Goal: Task Accomplishment & Management: Manage account settings

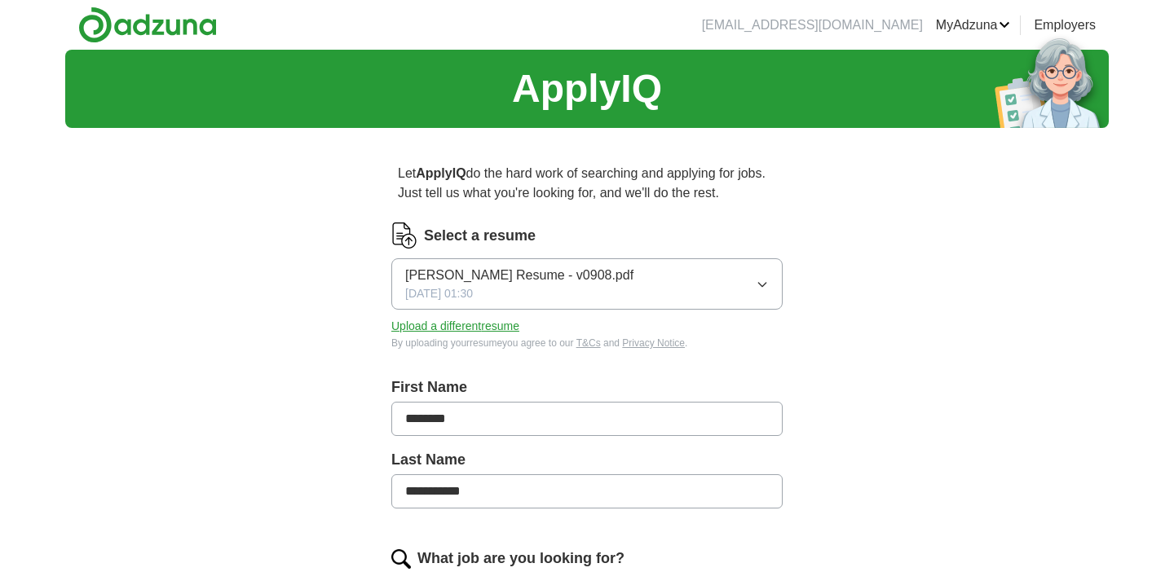
click at [208, 27] on img at bounding box center [147, 25] width 139 height 37
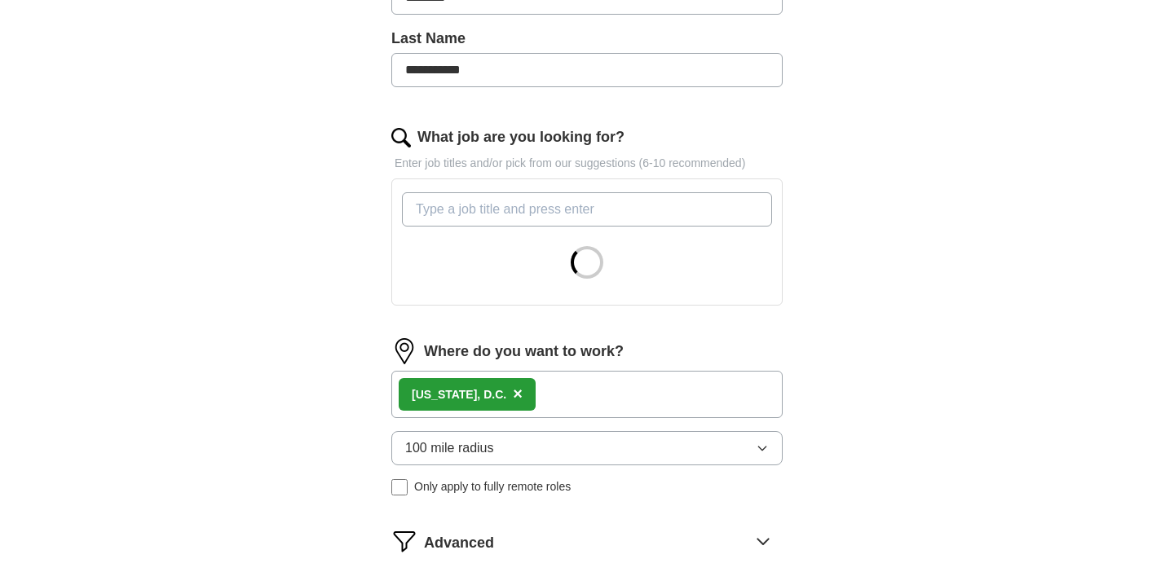
scroll to position [420, 0]
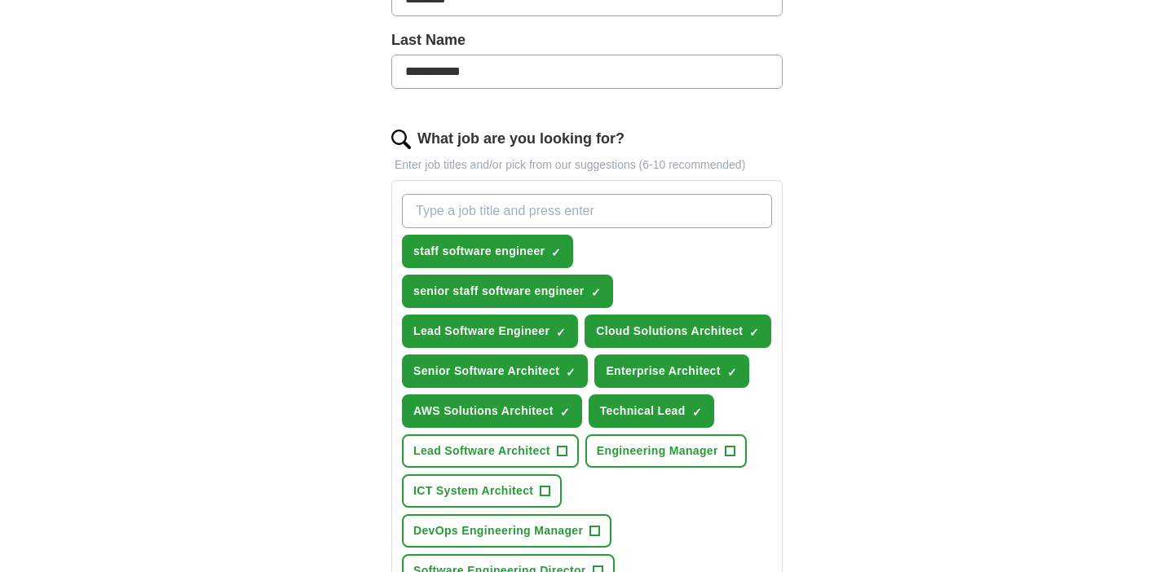
click at [670, 213] on input "What job are you looking for?" at bounding box center [587, 211] width 370 height 34
type input "principal software engineer"
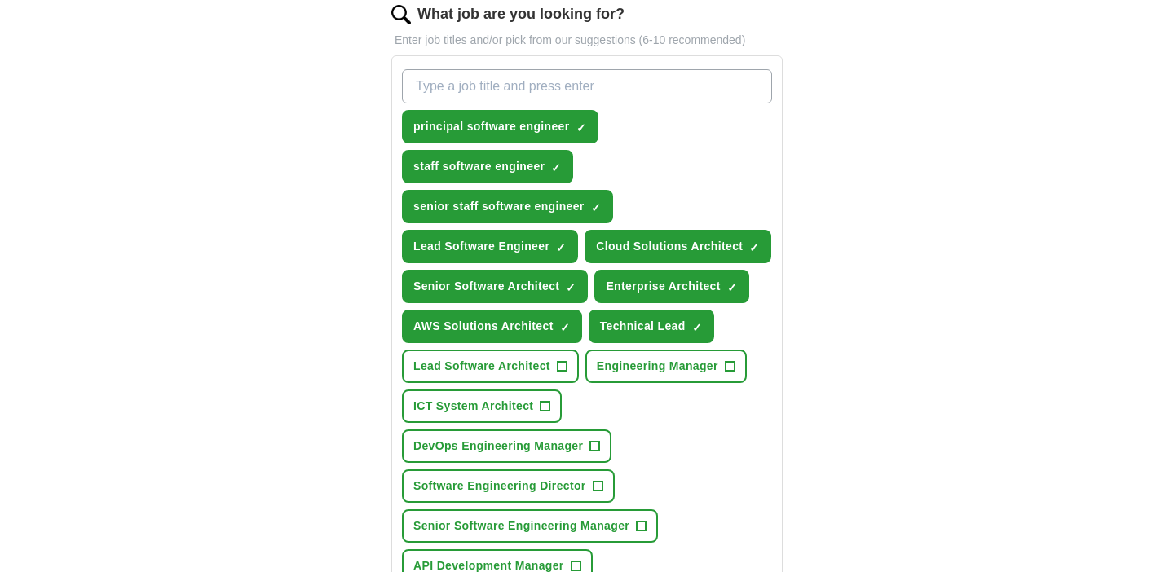
scroll to position [543, 0]
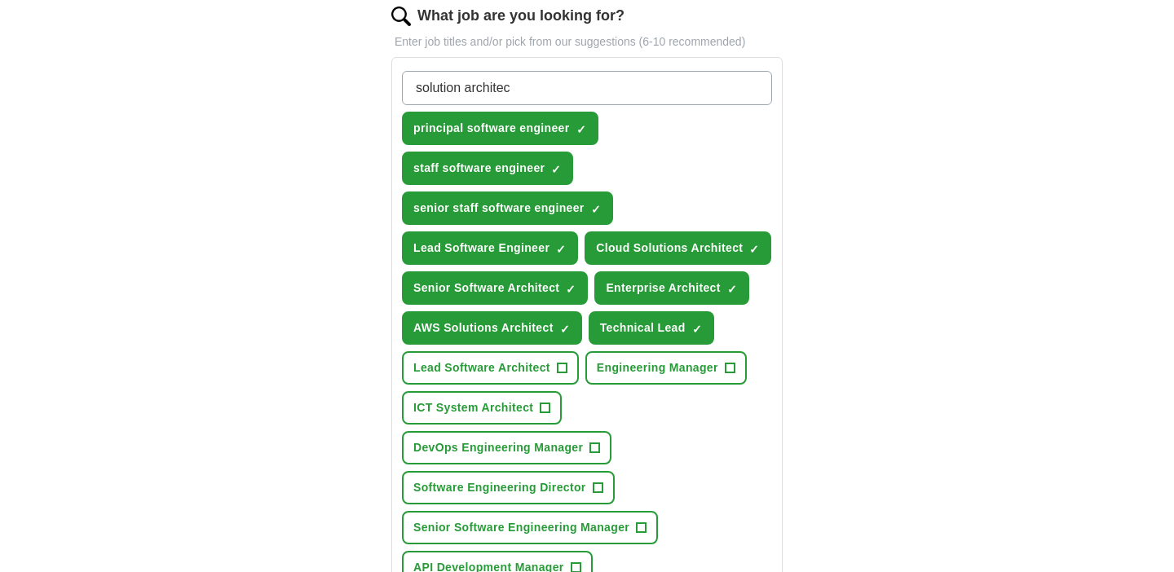
type input "solution architect"
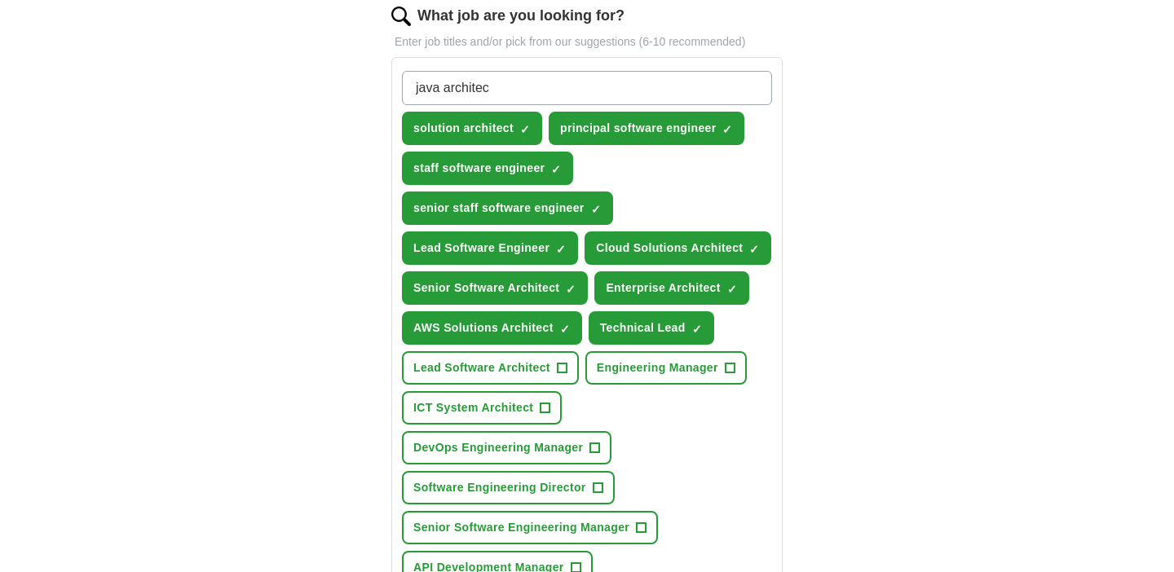
type input "java architect"
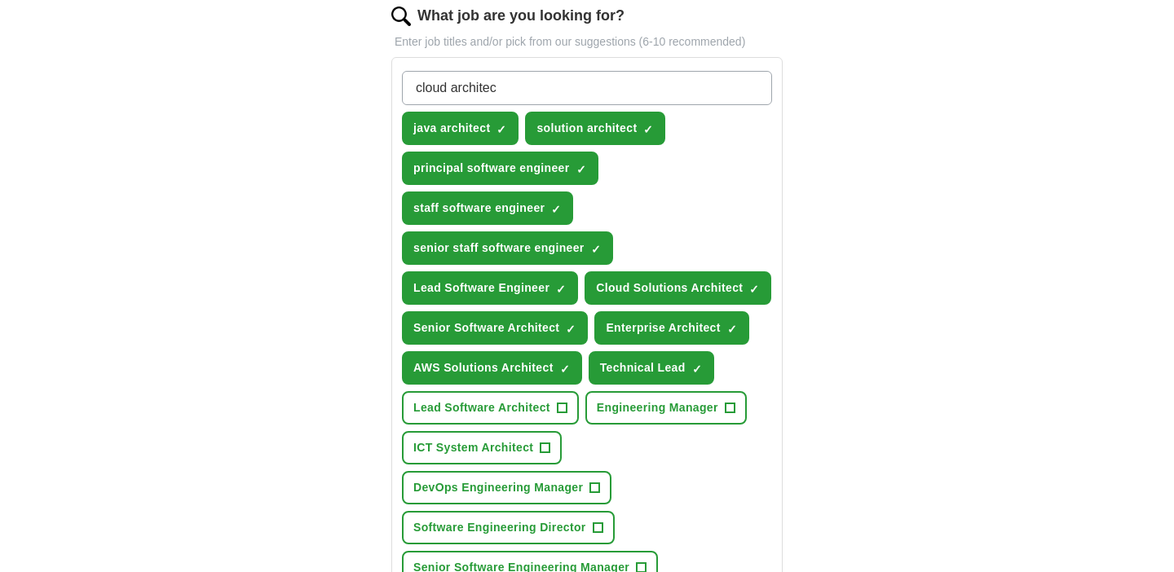
type input "cloud architect"
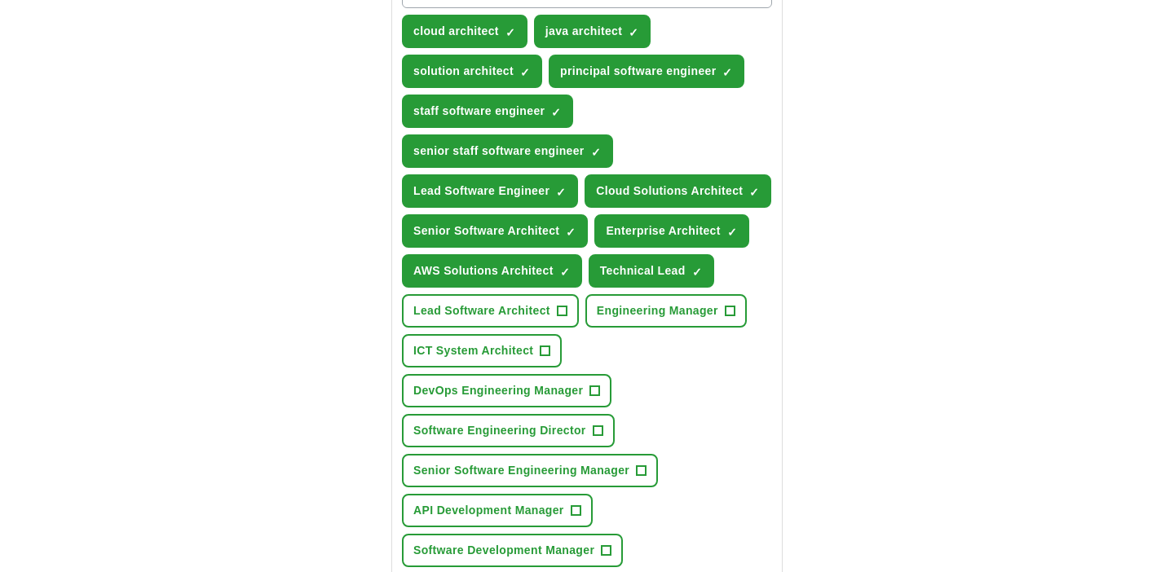
scroll to position [647, 0]
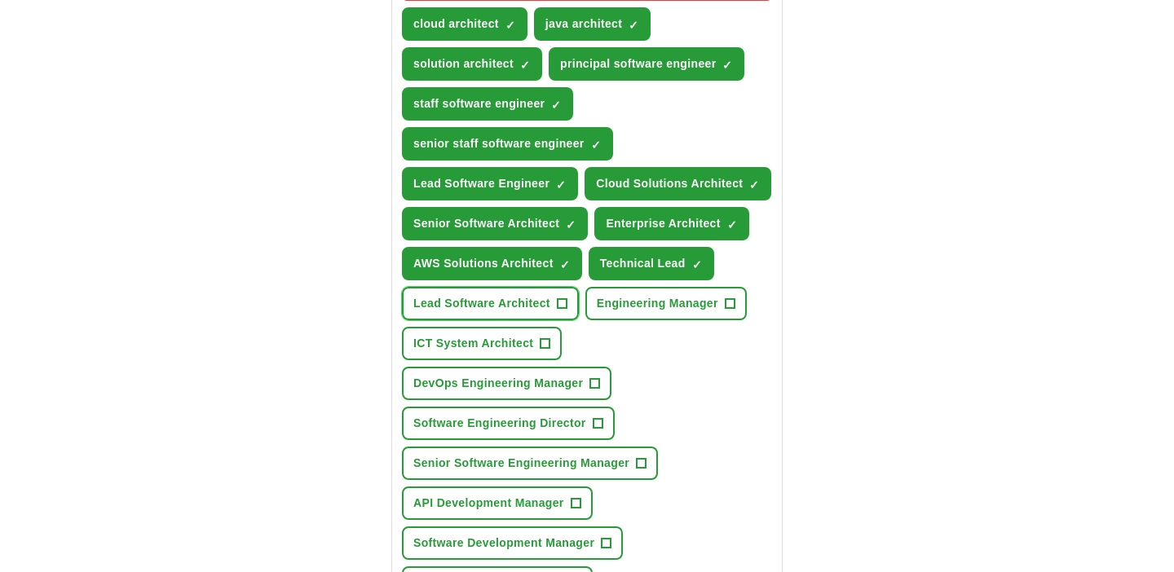
click at [562, 304] on span "+" at bounding box center [562, 304] width 10 height 13
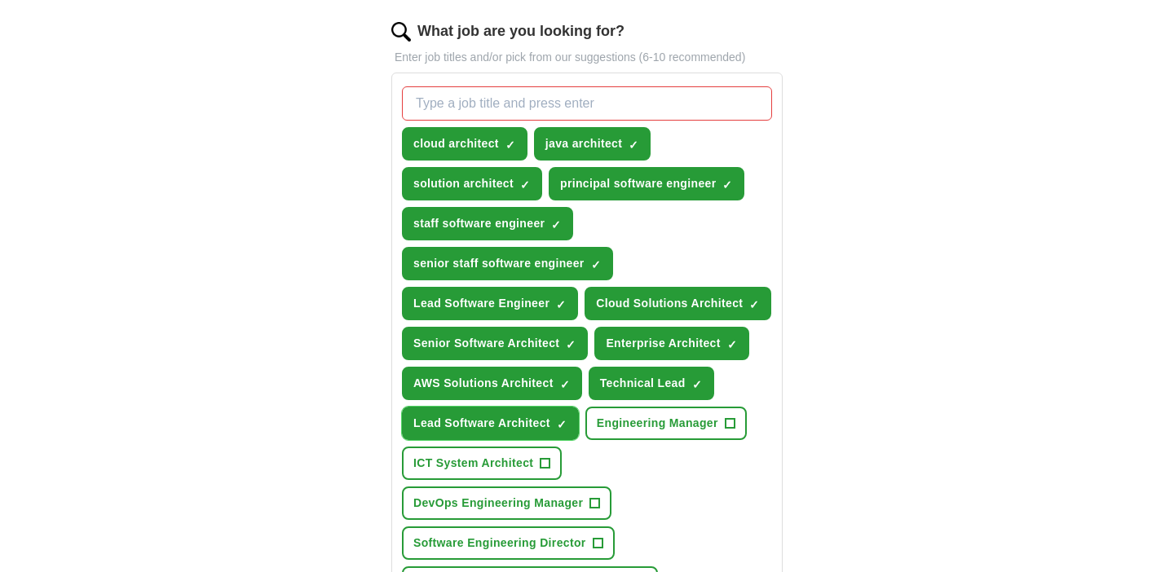
scroll to position [523, 0]
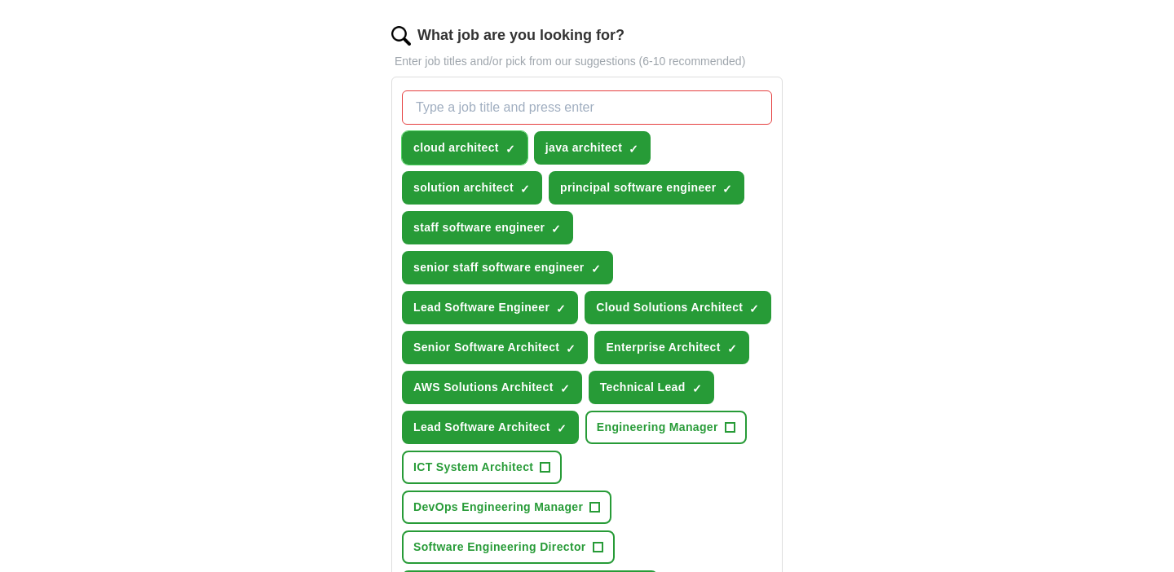
click at [0, 0] on span "×" at bounding box center [0, 0] width 0 height 0
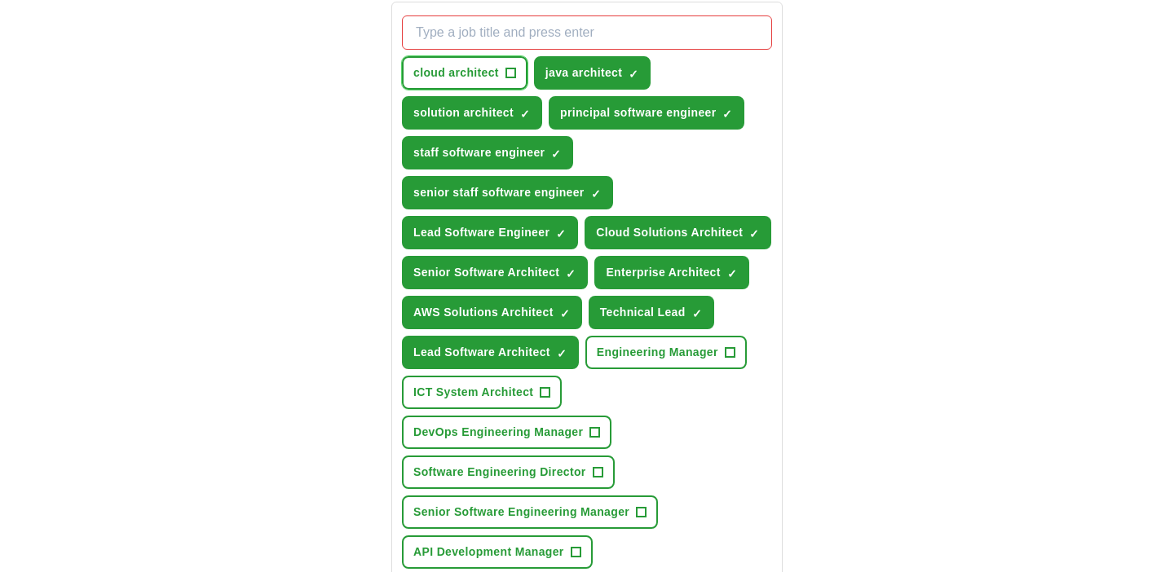
scroll to position [602, 0]
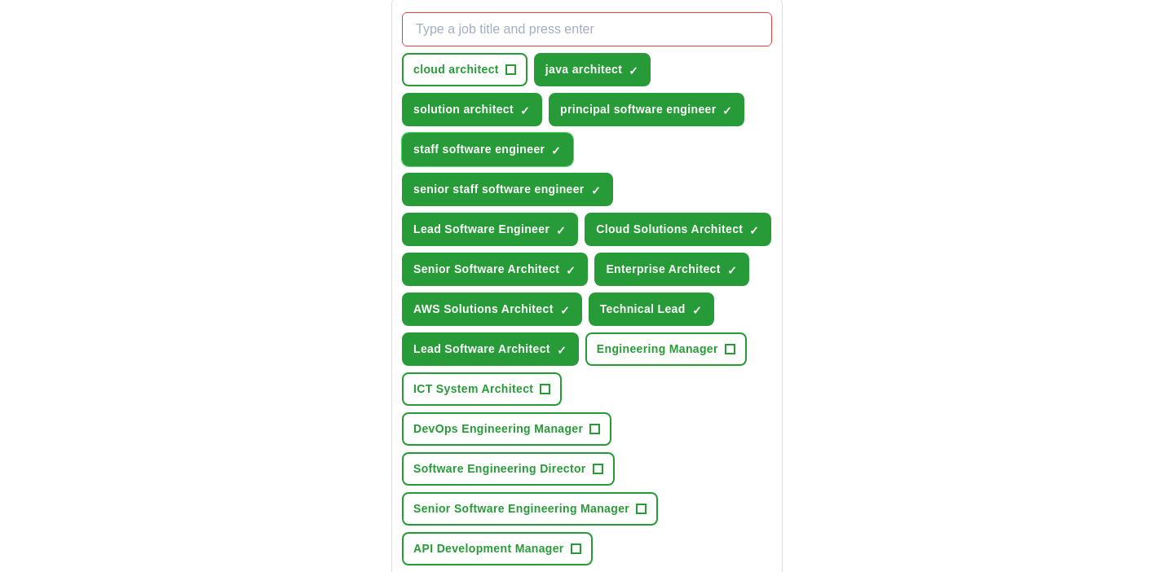
click at [0, 0] on span "×" at bounding box center [0, 0] width 0 height 0
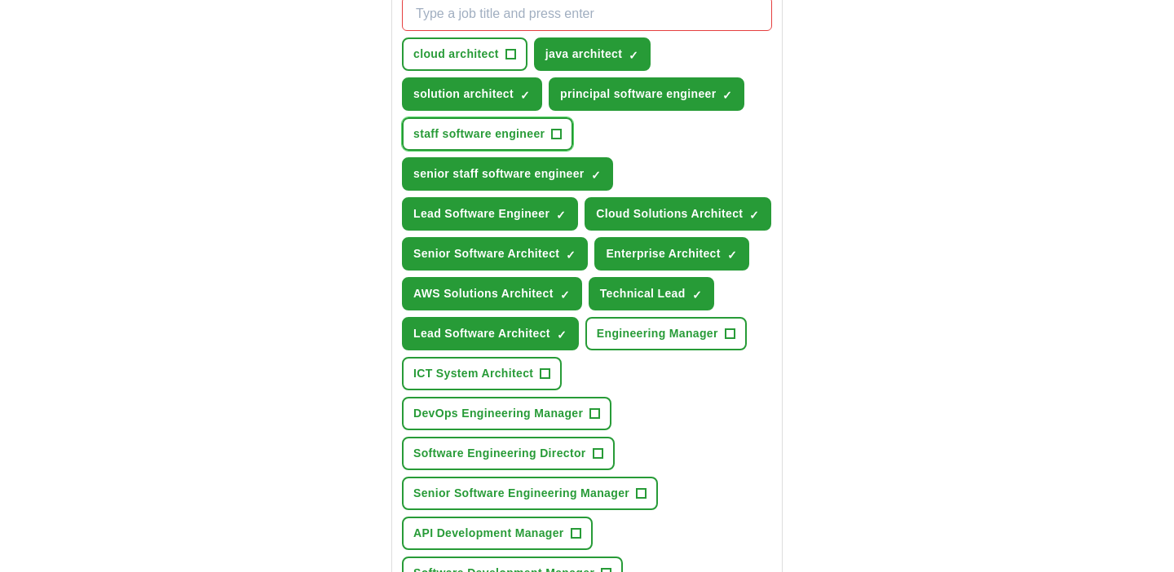
scroll to position [612, 0]
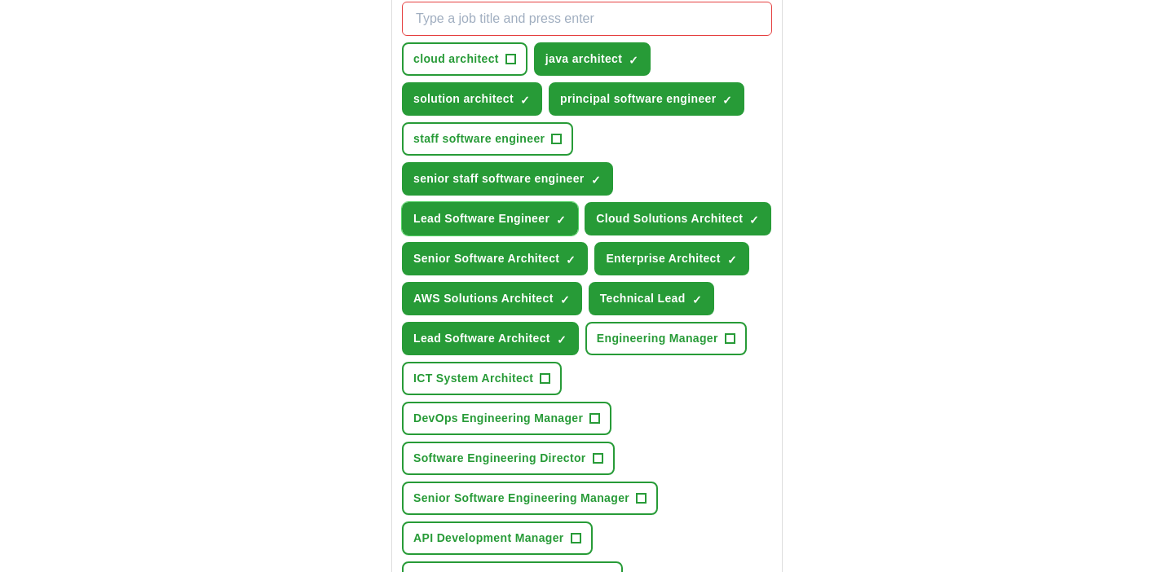
click at [0, 0] on span "×" at bounding box center [0, 0] width 0 height 0
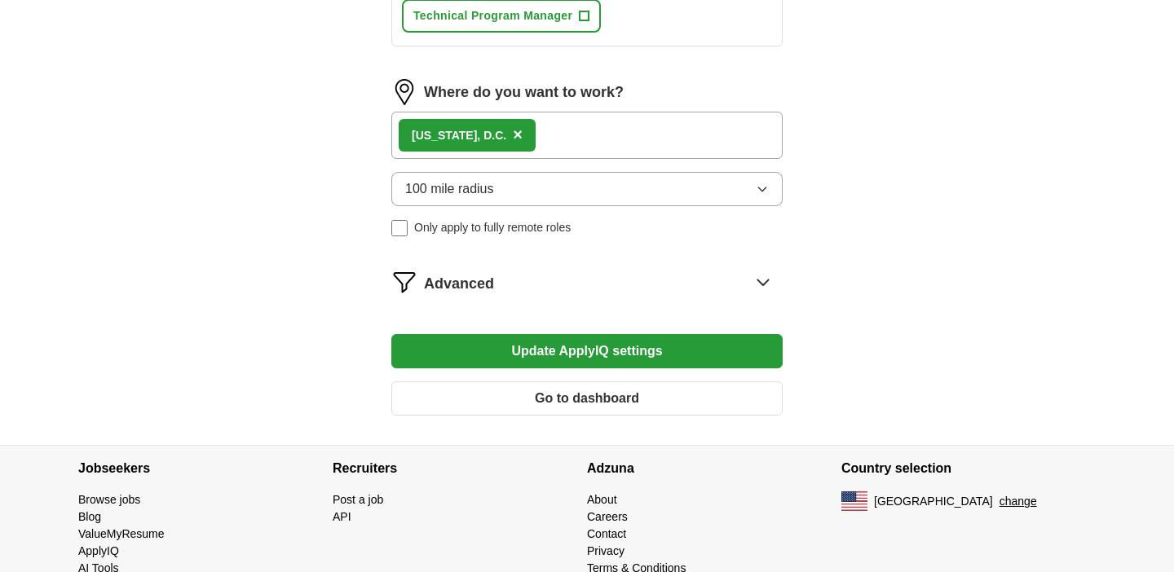
scroll to position [1292, 0]
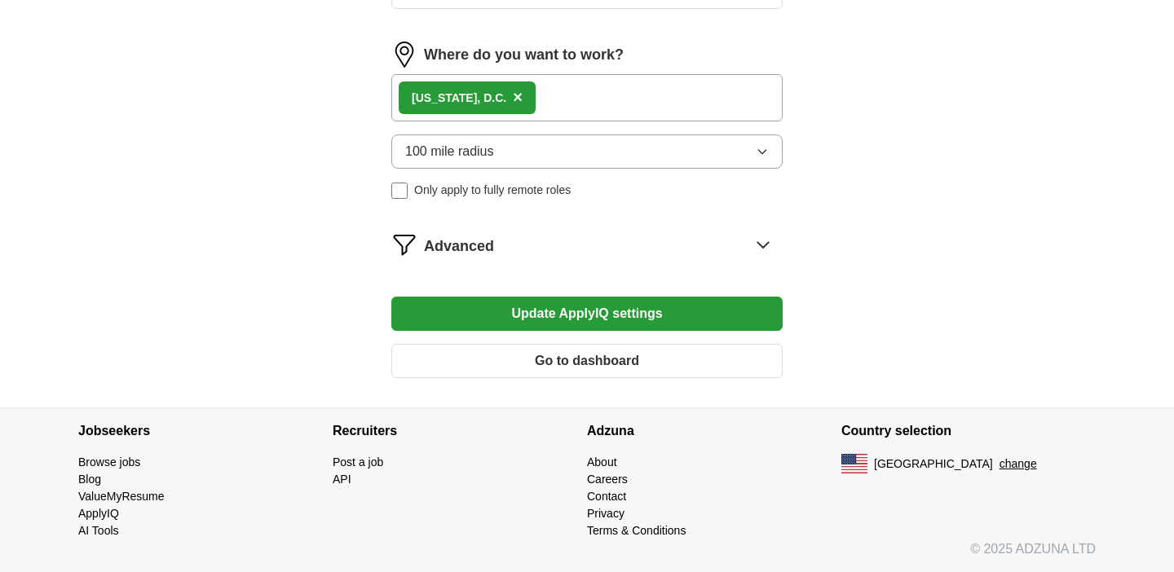
click at [518, 307] on button "Update ApplyIQ settings" at bounding box center [586, 314] width 391 height 34
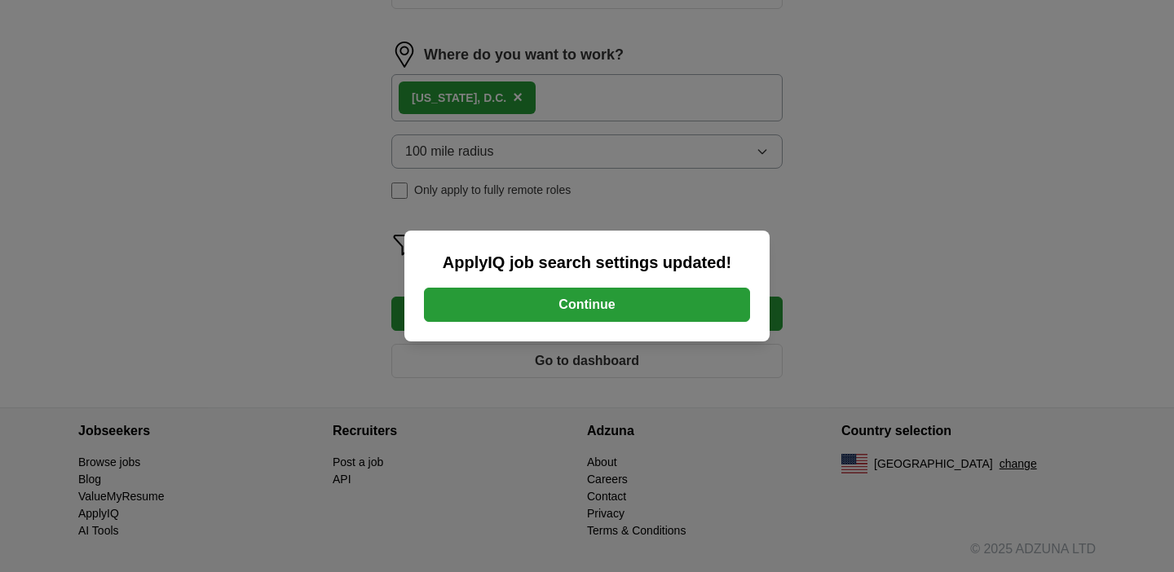
click at [519, 303] on button "Continue" at bounding box center [587, 305] width 326 height 34
